Goal: Task Accomplishment & Management: Use online tool/utility

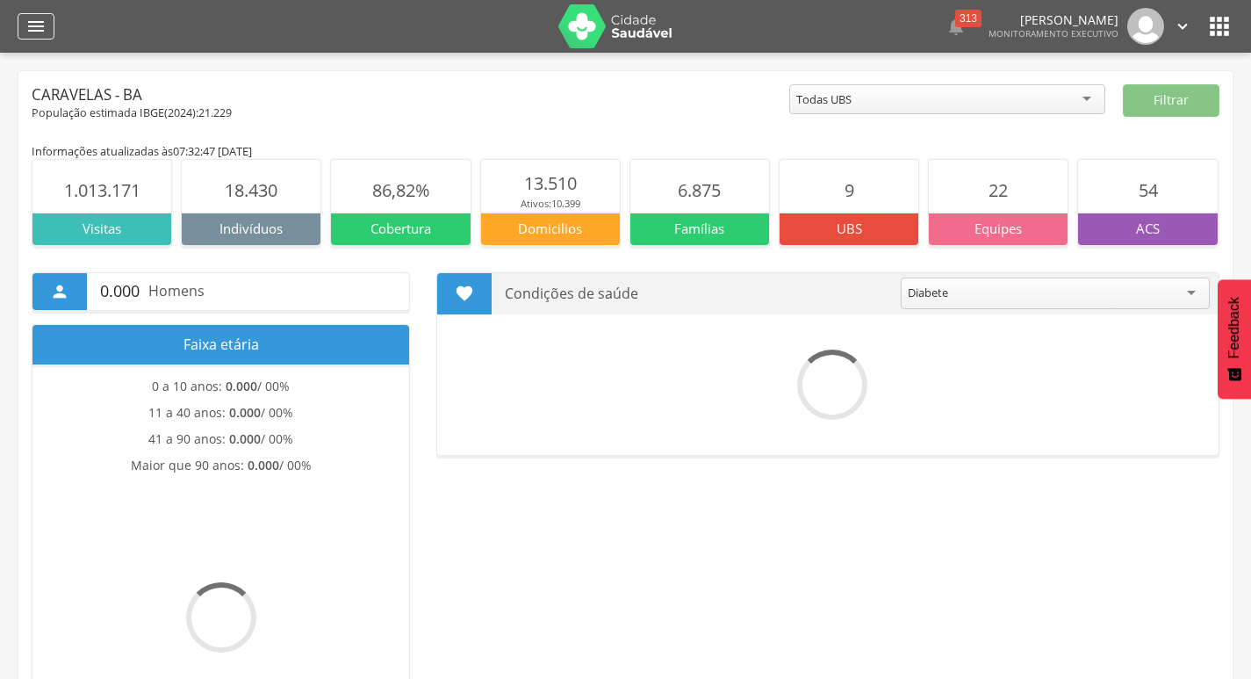
click at [32, 24] on icon "" at bounding box center [35, 26] width 21 height 21
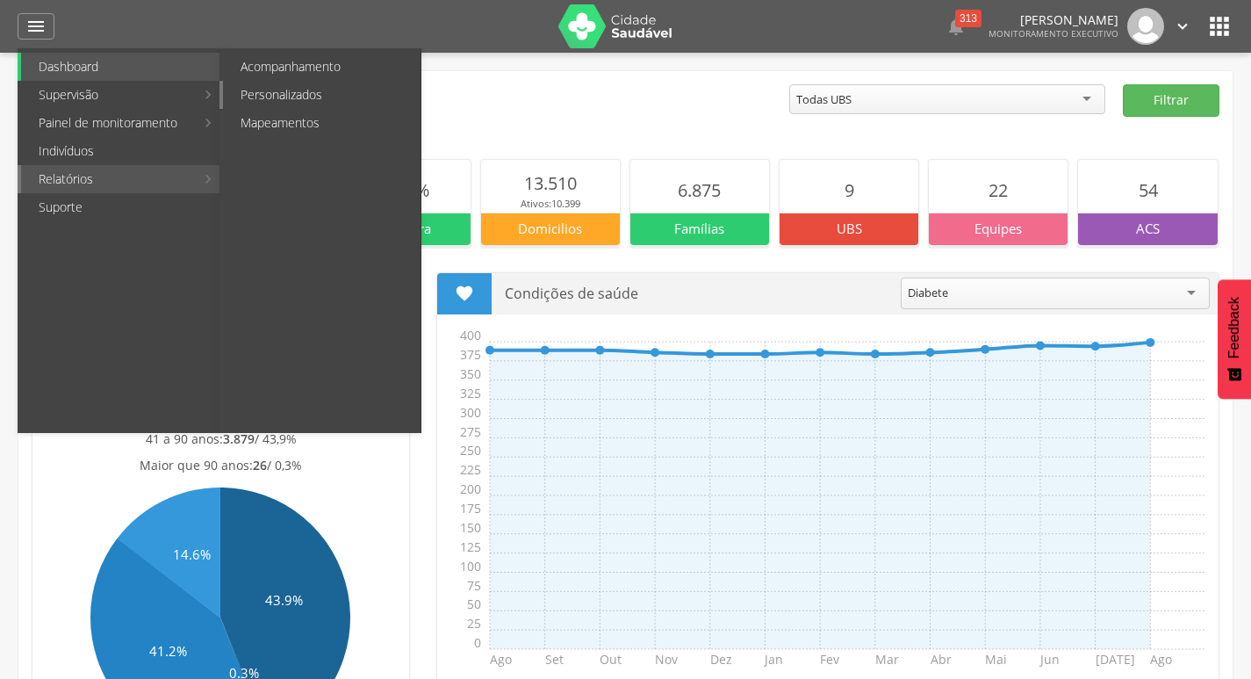
click at [294, 88] on link "Personalizados" at bounding box center [322, 95] width 198 height 28
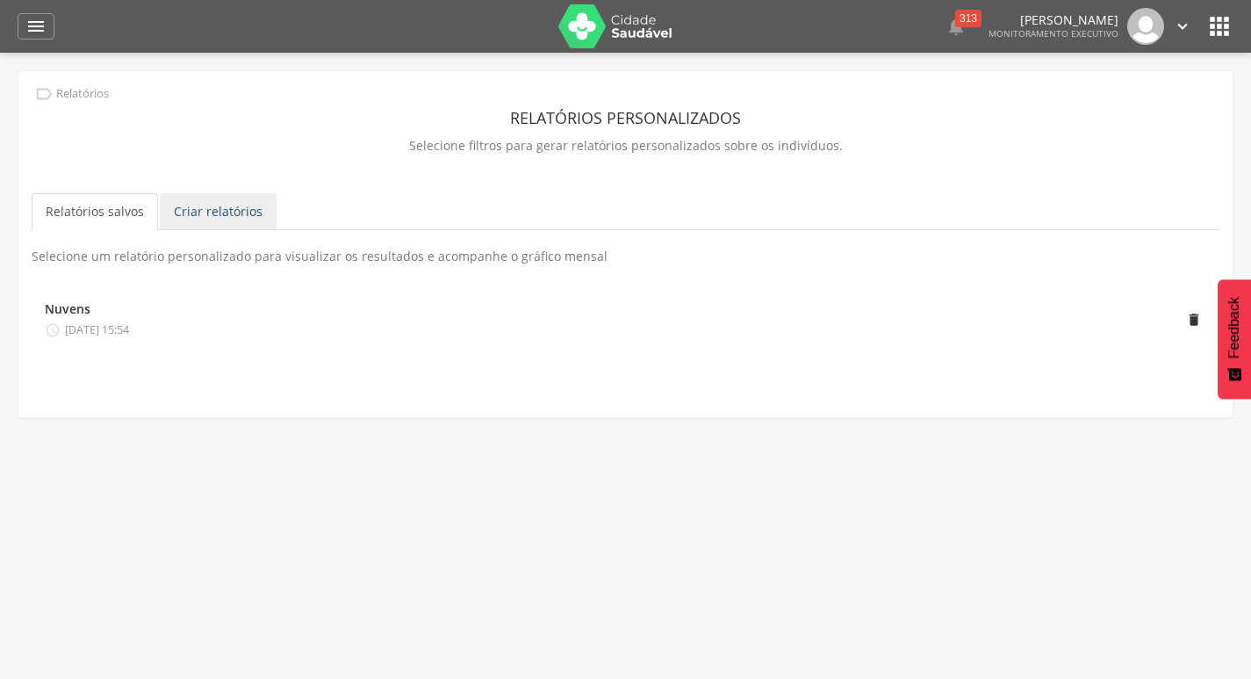
click at [229, 209] on link "Criar relatórios" at bounding box center [218, 211] width 117 height 37
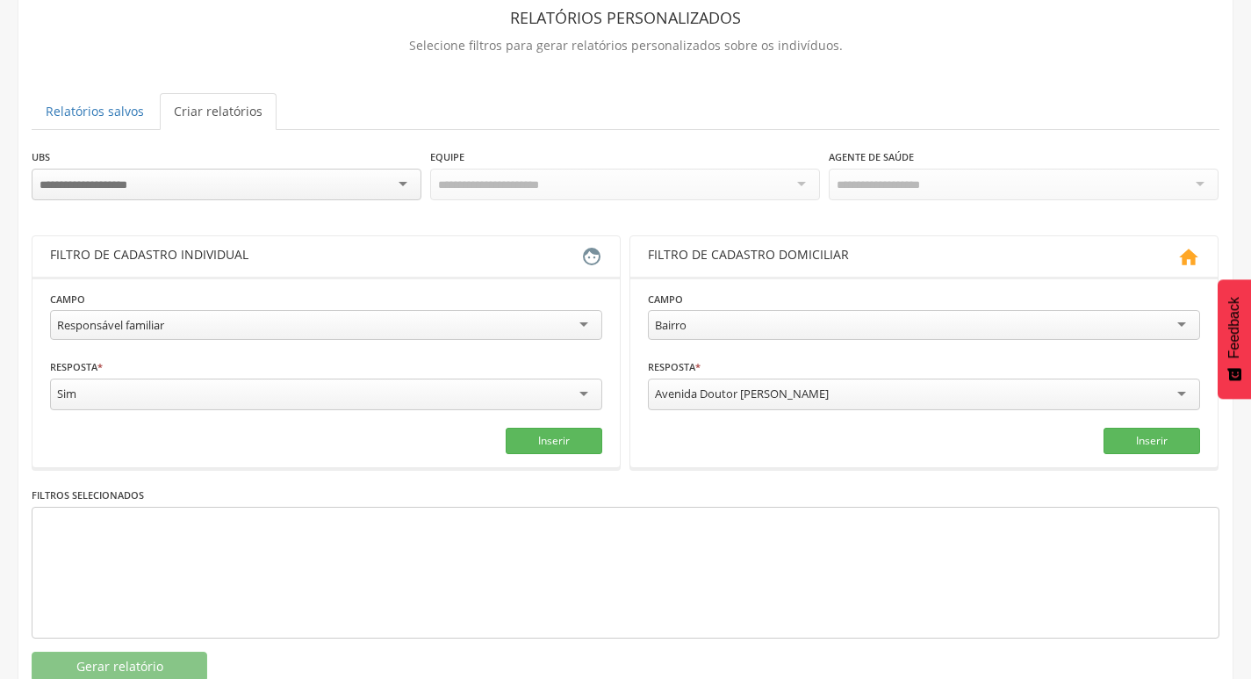
scroll to position [148, 0]
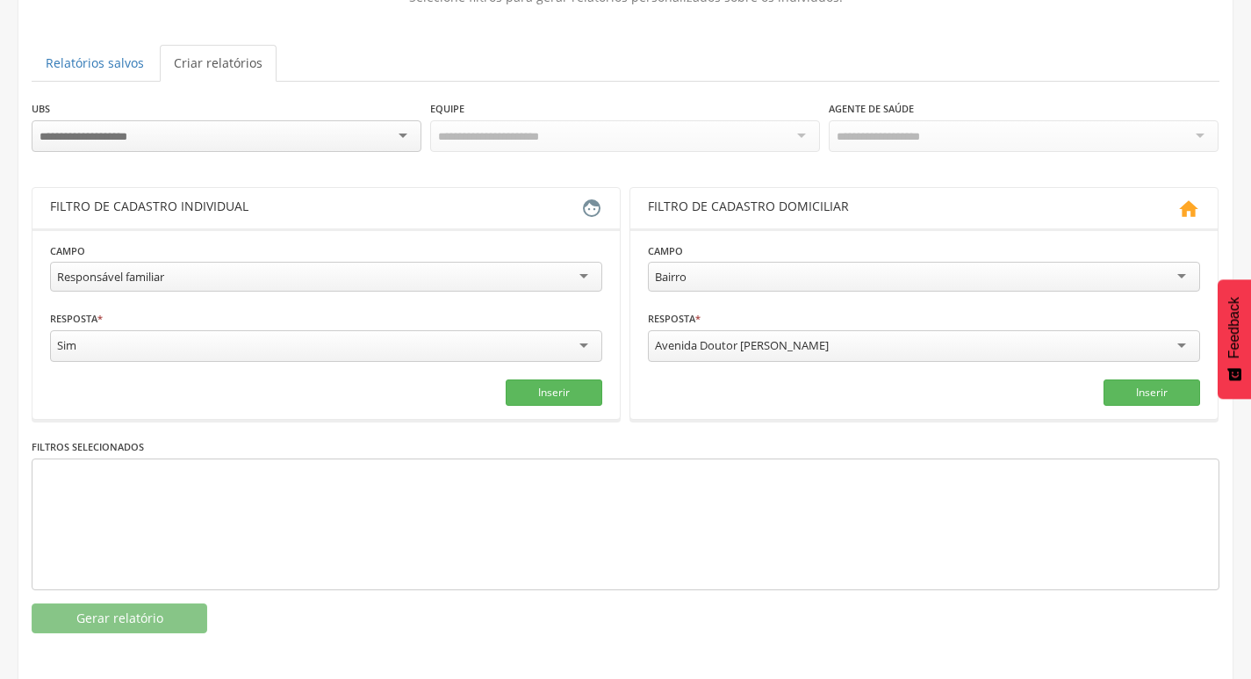
click at [579, 275] on div "Responsável familiar" at bounding box center [326, 277] width 552 height 30
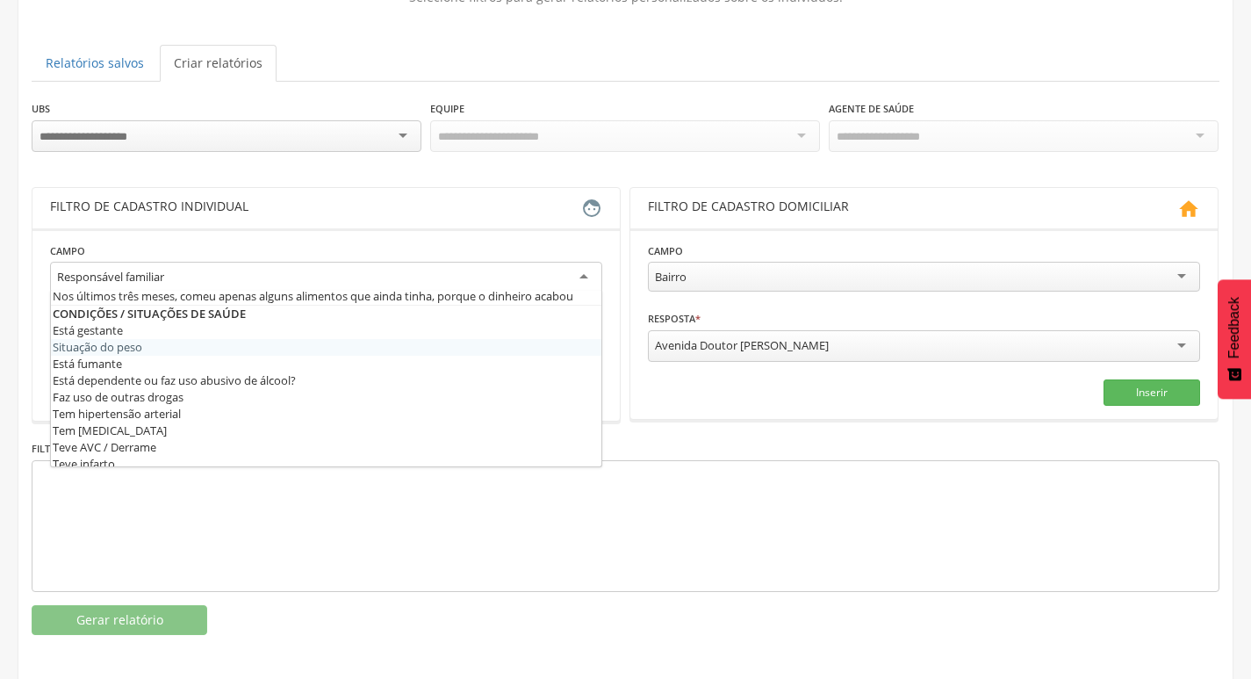
scroll to position [527, 0]
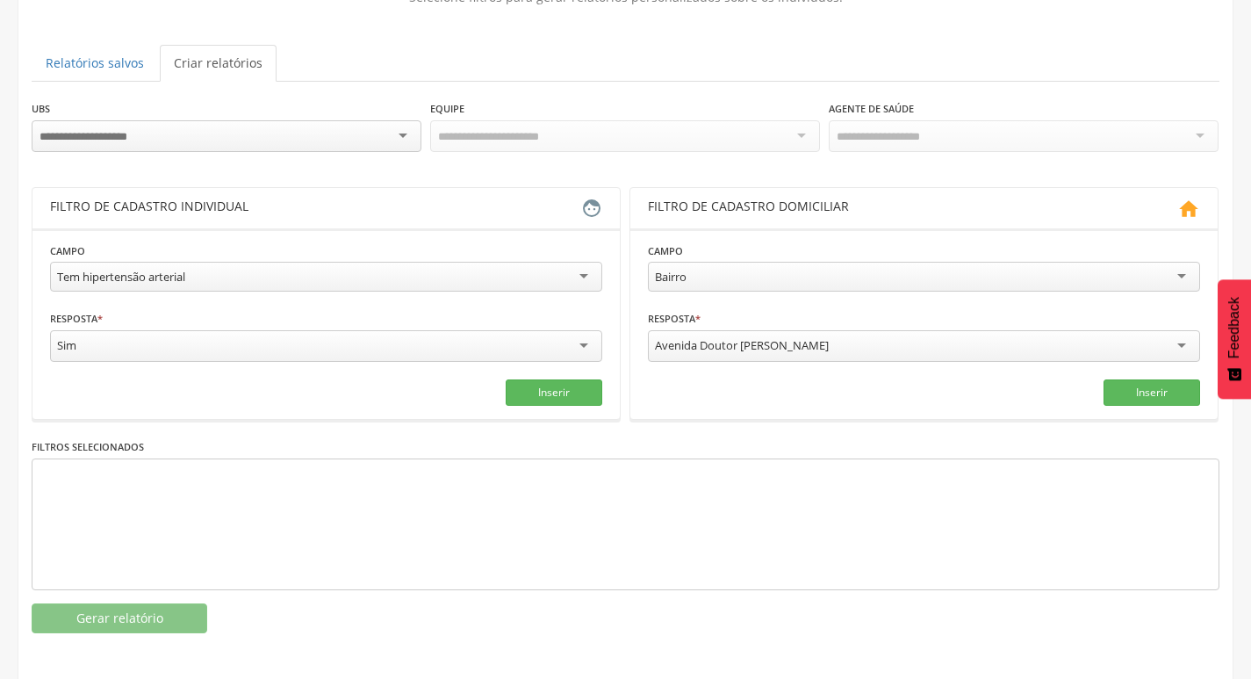
click at [148, 371] on fieldset "**********" at bounding box center [326, 323] width 552 height 164
click at [552, 381] on button "Inserir" at bounding box center [554, 392] width 97 height 26
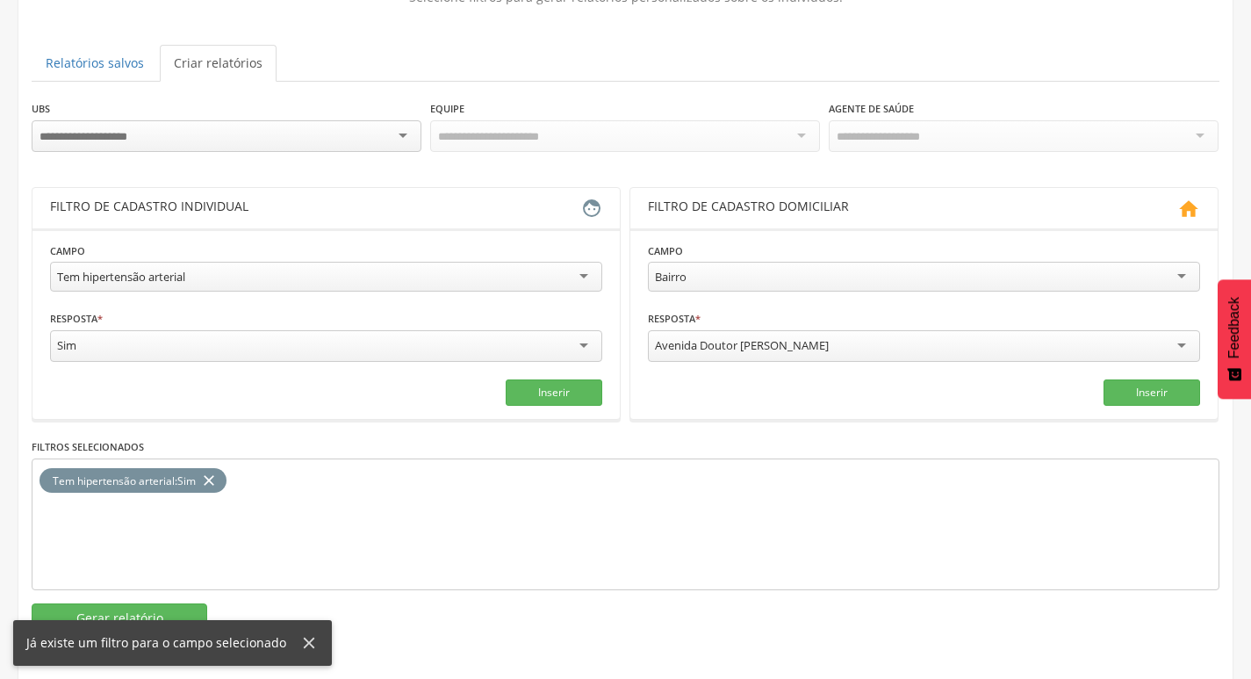
click at [406, 138] on div at bounding box center [227, 136] width 390 height 32
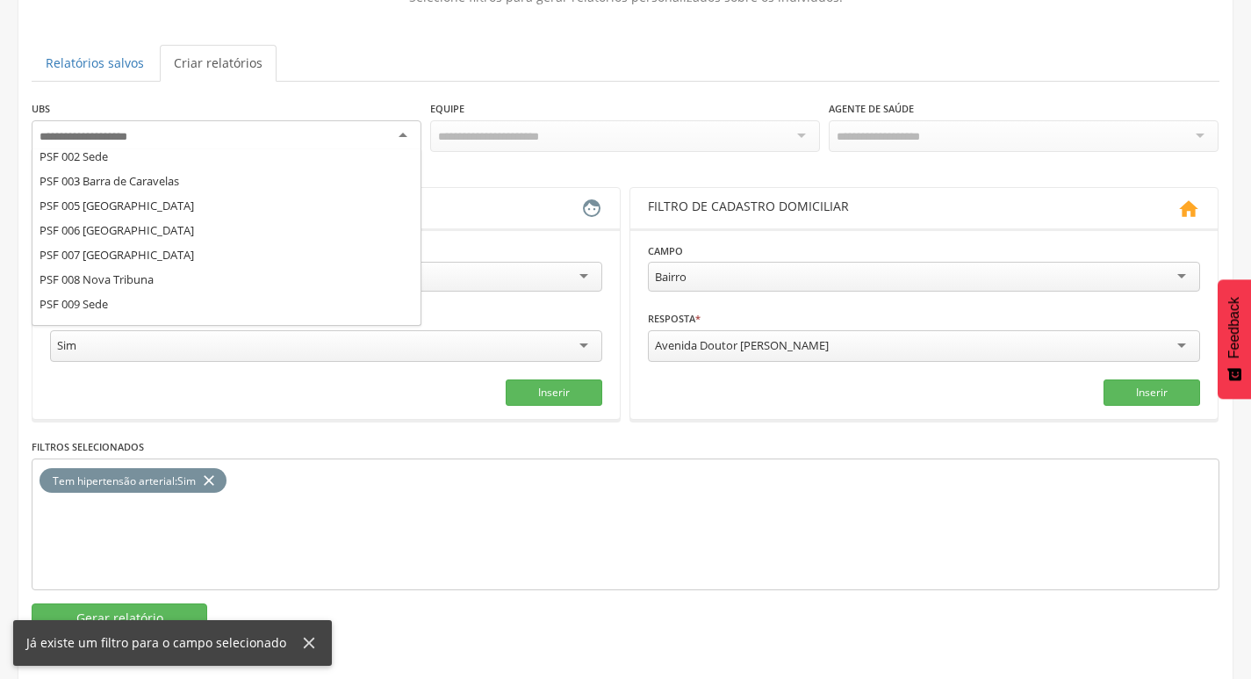
scroll to position [46, 0]
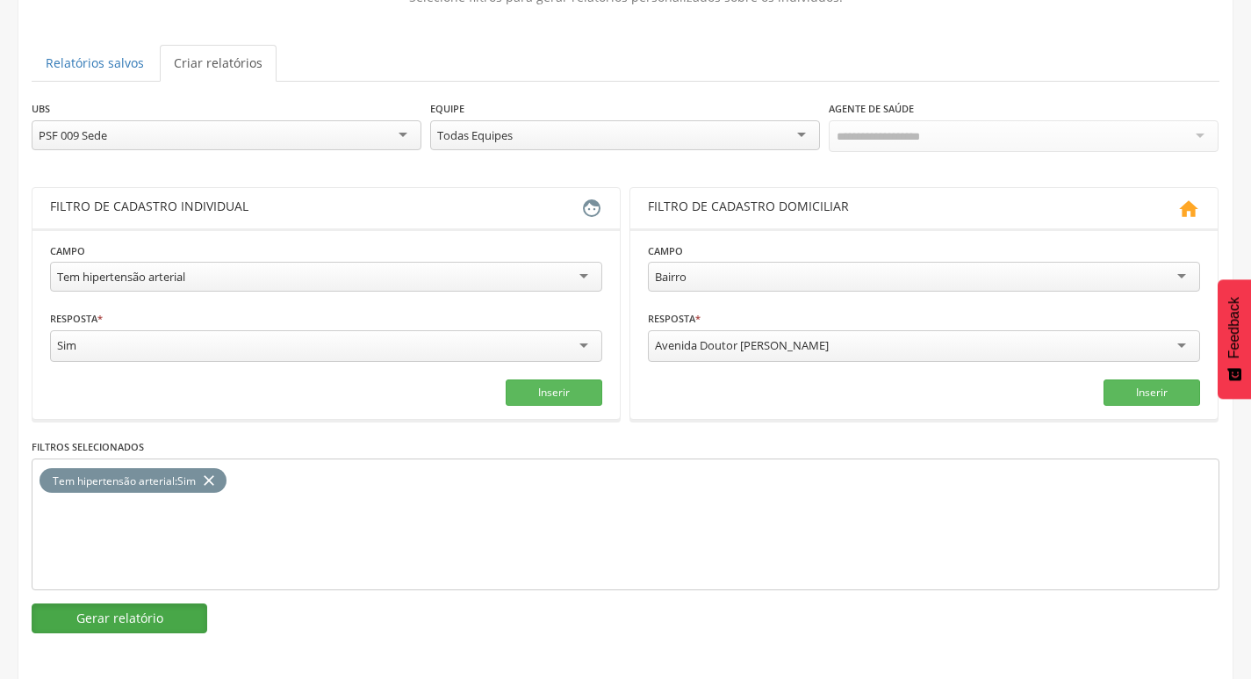
click at [87, 620] on button "Gerar relatório" at bounding box center [120, 618] width 176 height 30
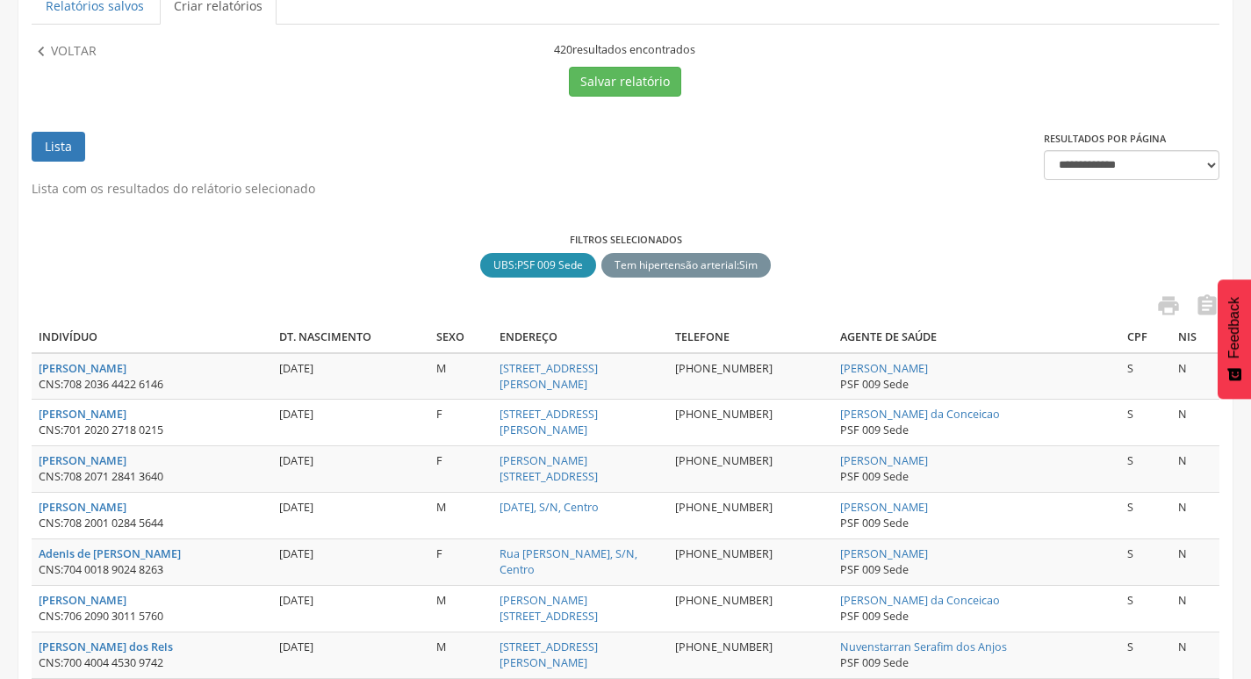
scroll to position [236, 0]
